Goal: Information Seeking & Learning: Learn about a topic

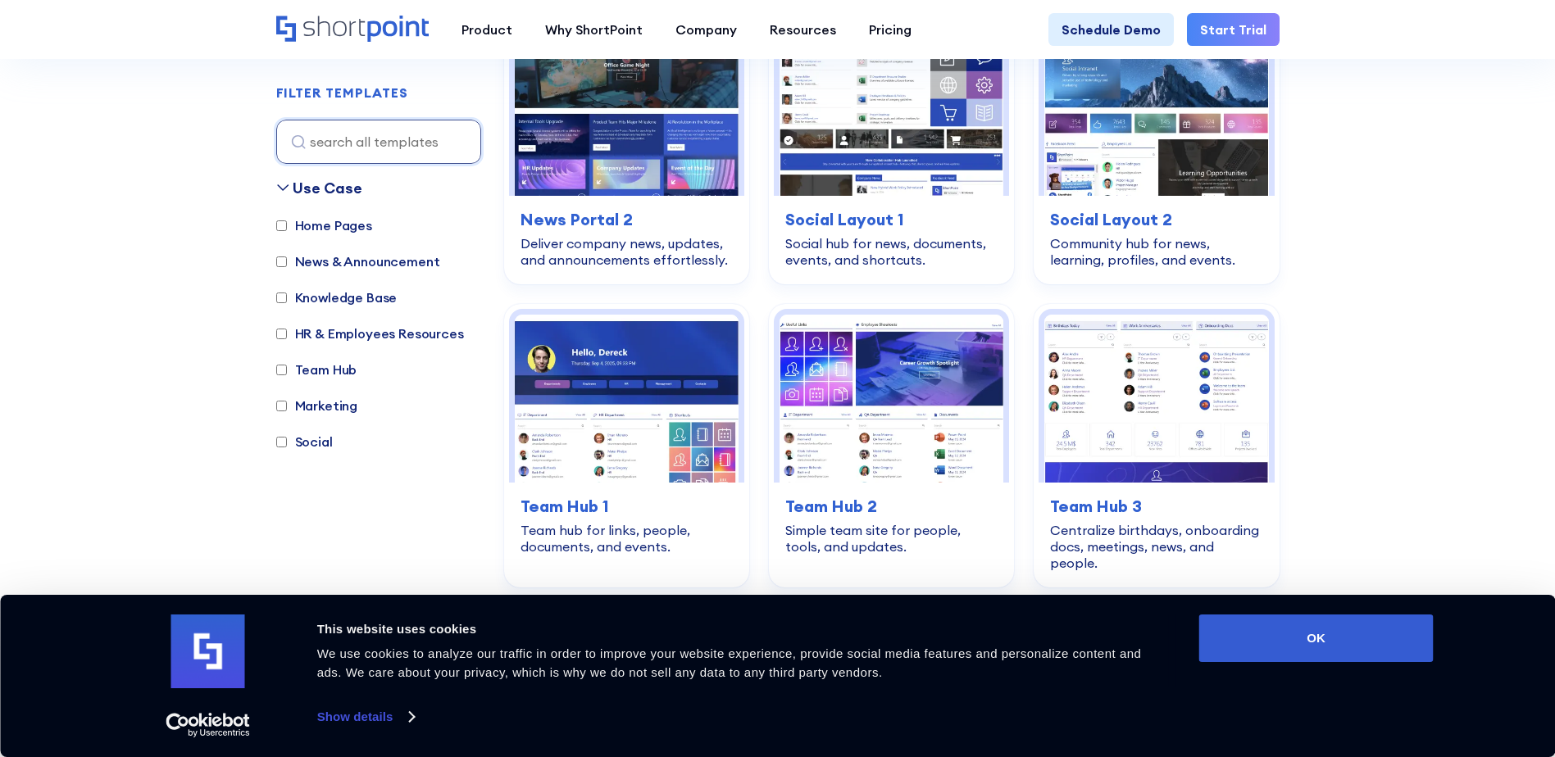
scroll to position [2459, 0]
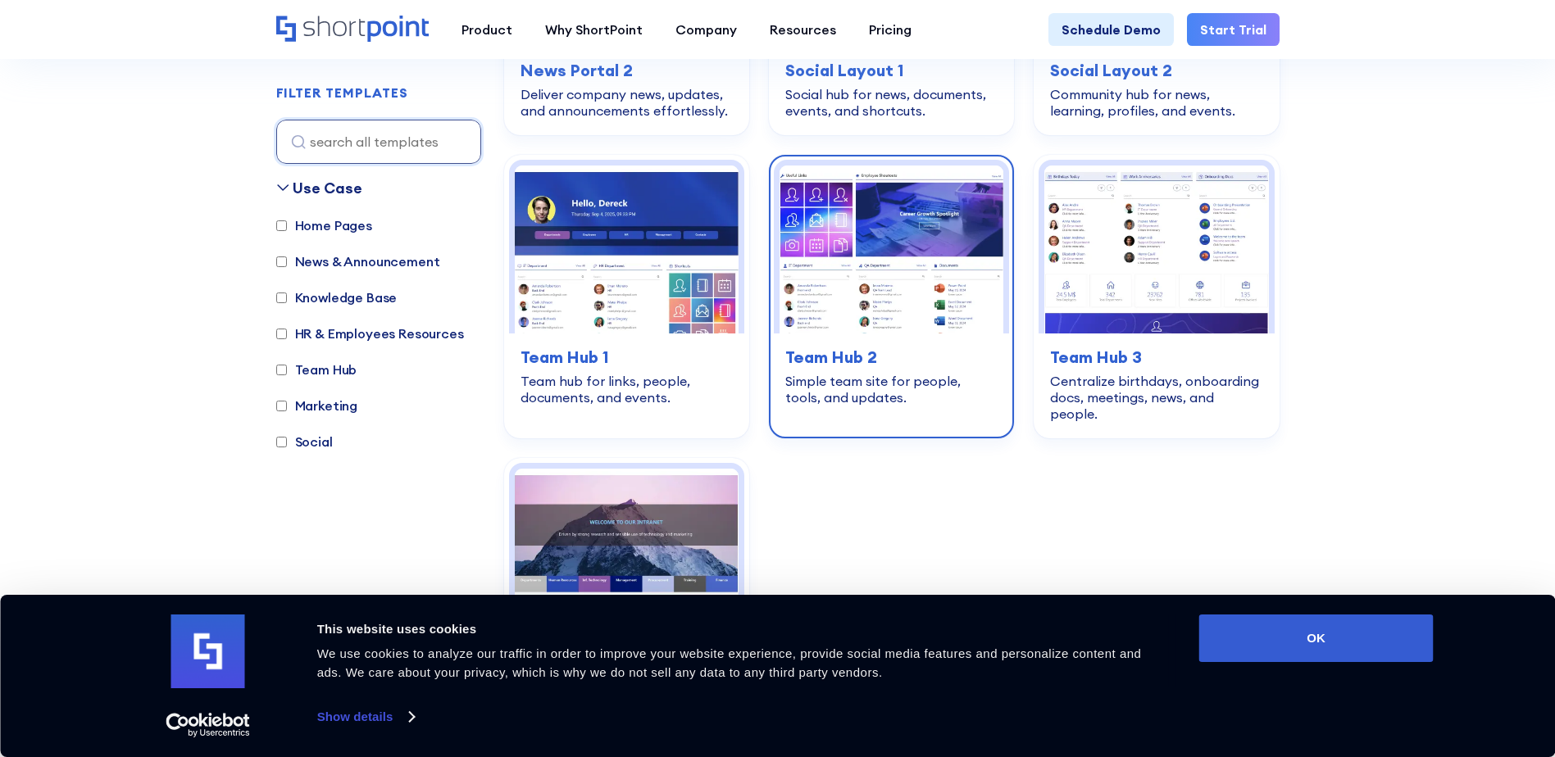
click at [896, 265] on img at bounding box center [891, 250] width 224 height 168
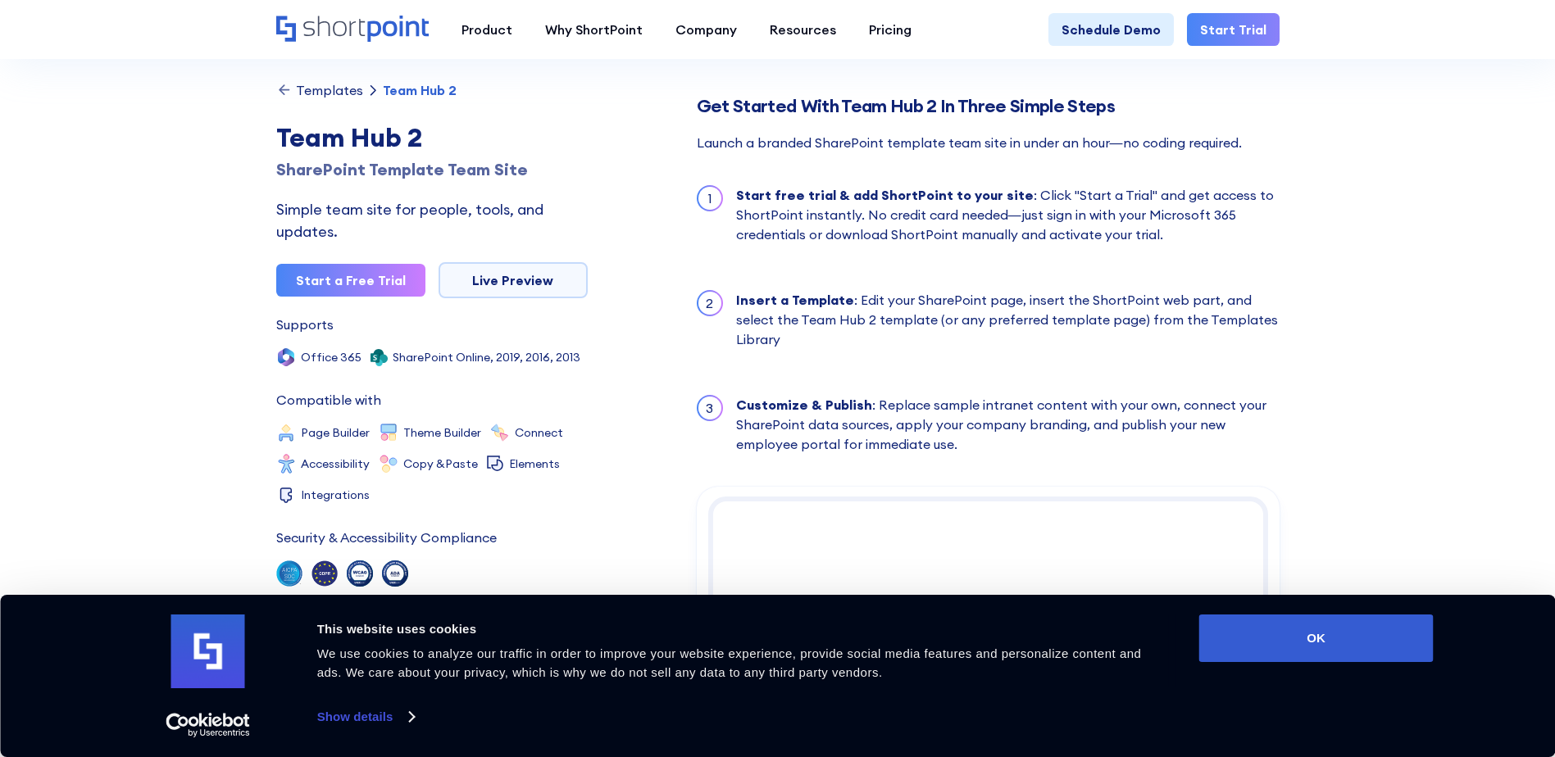
scroll to position [1475, 0]
click at [516, 284] on link "Live Preview" at bounding box center [512, 280] width 149 height 36
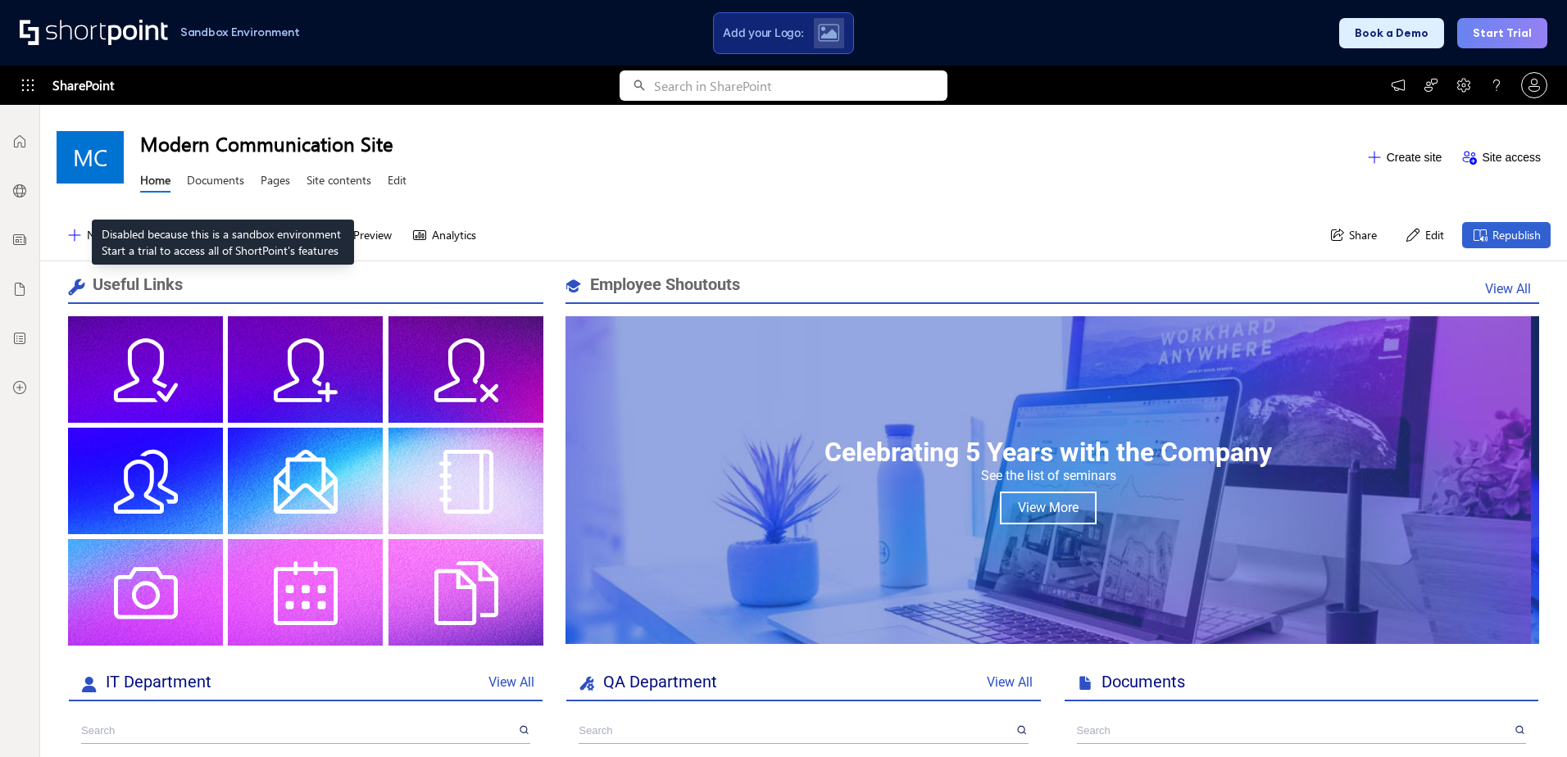
click at [222, 178] on link "Documents" at bounding box center [215, 182] width 57 height 20
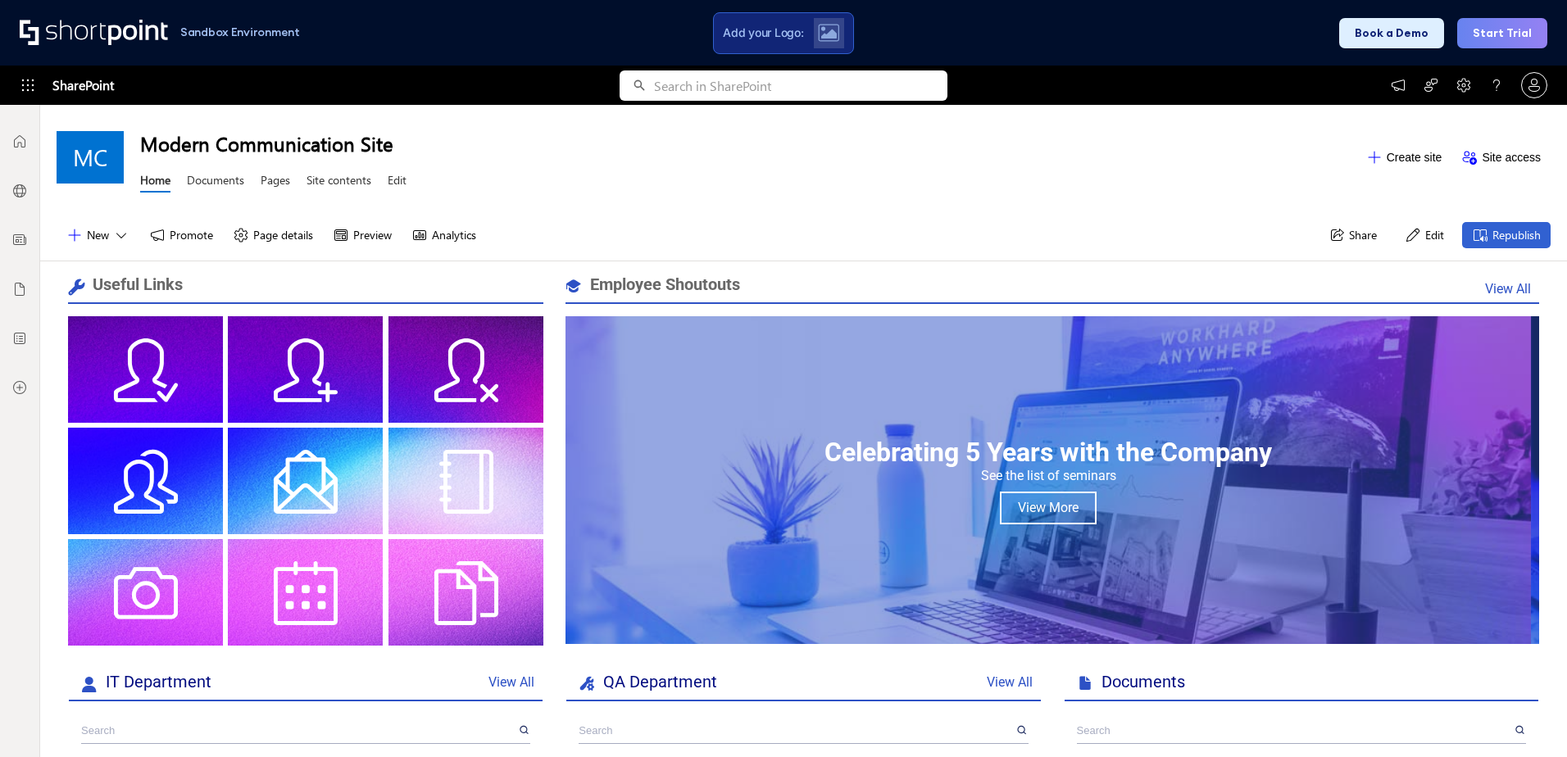
click at [224, 183] on link "Documents" at bounding box center [215, 182] width 57 height 20
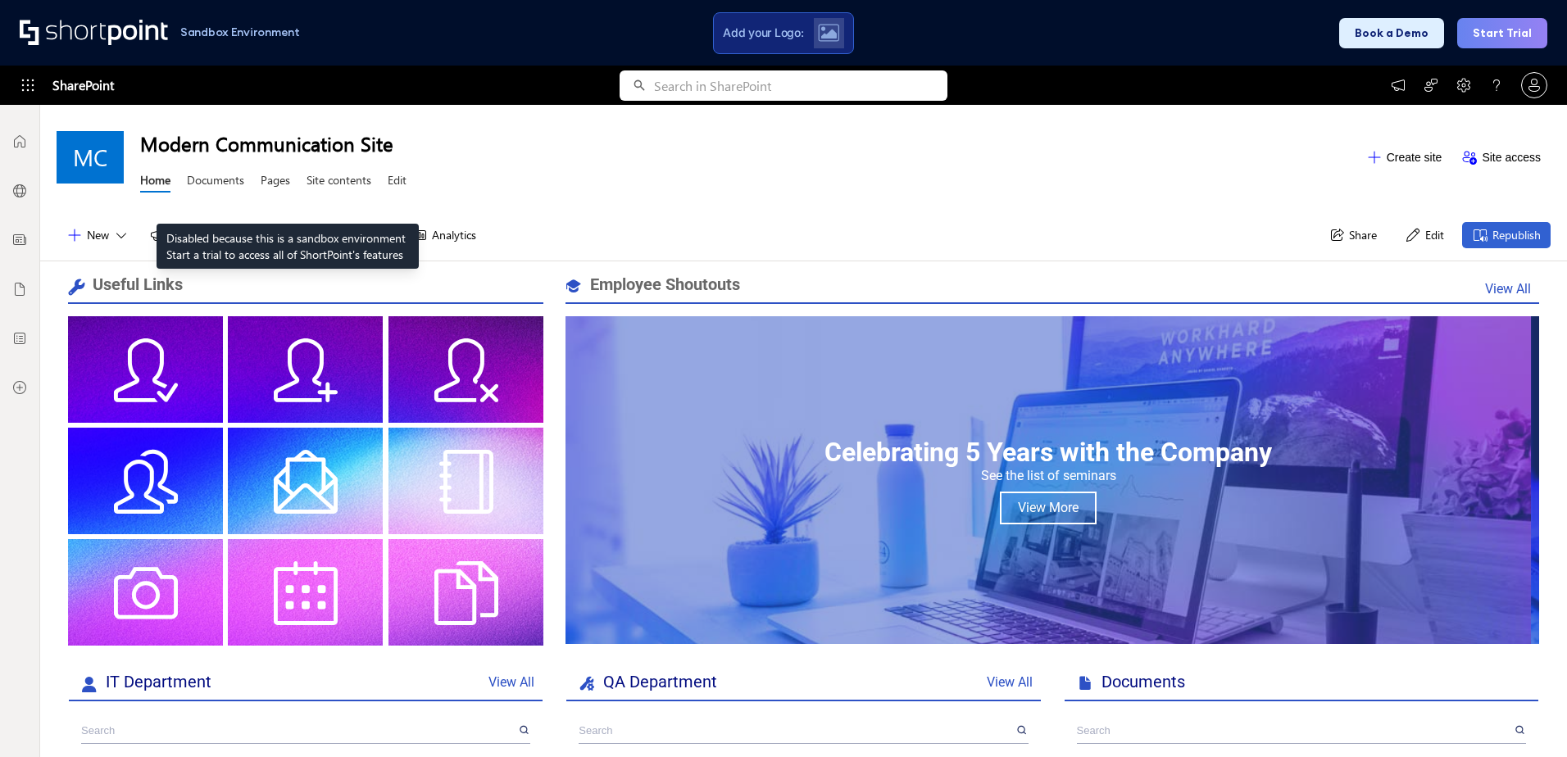
click at [285, 183] on link "Pages" at bounding box center [276, 182] width 30 height 20
click at [332, 180] on link "Site contents" at bounding box center [339, 182] width 65 height 20
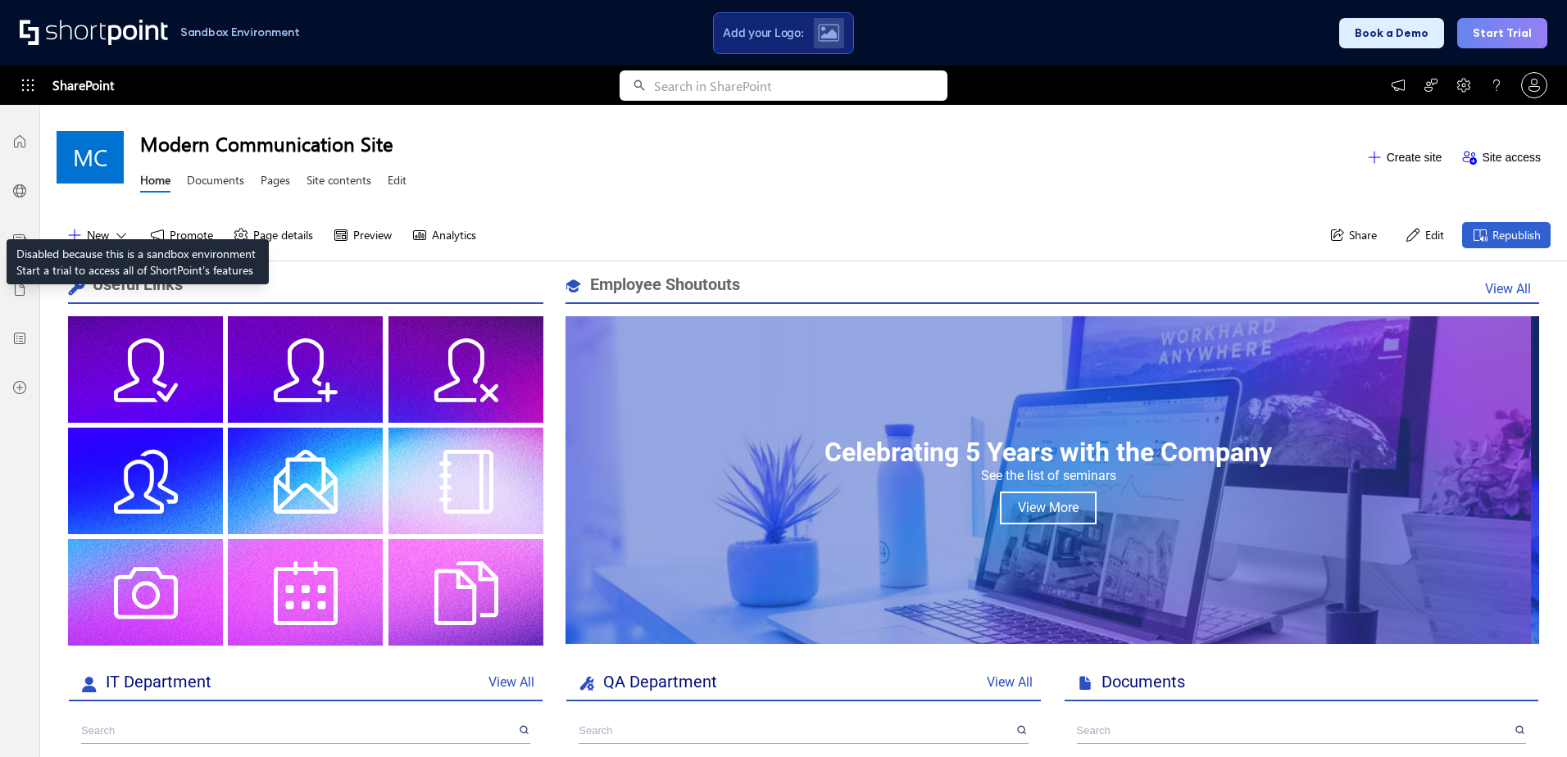
click at [25, 198] on icon at bounding box center [19, 191] width 16 height 16
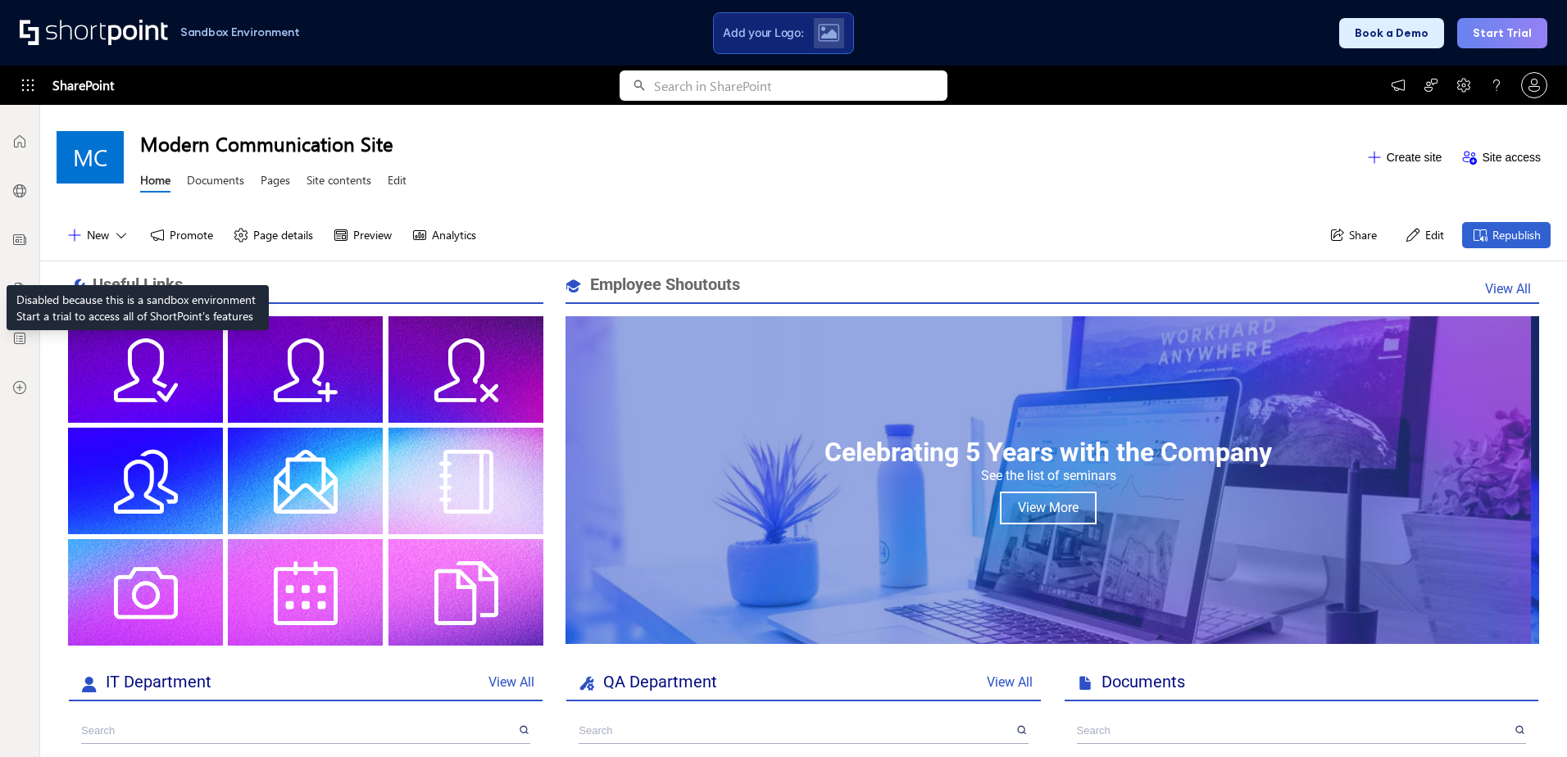
click at [29, 245] on div at bounding box center [19, 240] width 49 height 49
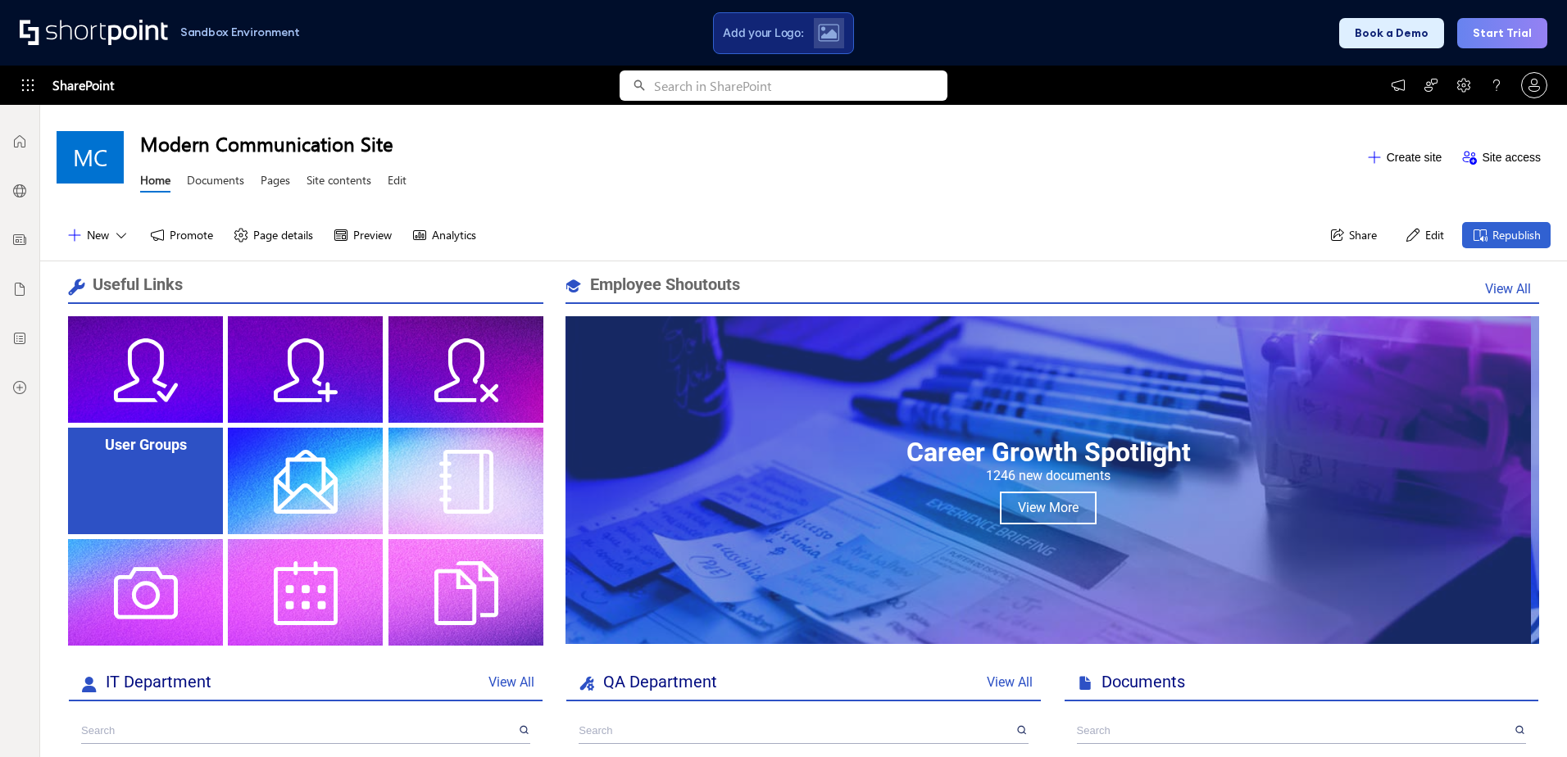
click at [161, 488] on div "User Groups" at bounding box center [145, 481] width 155 height 107
click at [142, 481] on div "User Groups" at bounding box center [145, 481] width 155 height 107
click at [142, 480] on div "User Groups" at bounding box center [145, 481] width 155 height 107
